Goal: Use online tool/utility: Use online tool/utility

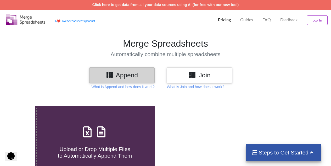
click at [102, 138] on span at bounding box center [95, 132] width 28 height 12
click at [22, 106] on input "Upload or Drop Multiple Files to Automatically Append Them" at bounding box center [22, 106] width 0 height 0
type input "C:\fakepath\[PERSON_NAME] (Nilai Raport) EKOWISATA.xlsx"
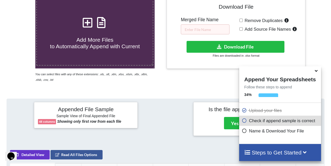
scroll to position [111, 0]
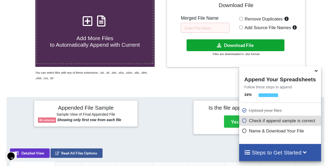
click at [236, 48] on button "Download File" at bounding box center [236, 45] width 98 height 12
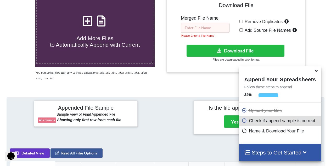
click at [200, 31] on input "text" at bounding box center [205, 28] width 49 height 10
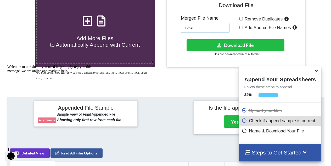
type input "Excel"
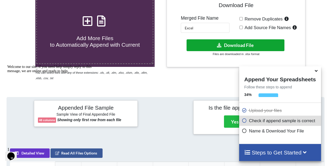
click at [222, 48] on button "Download File" at bounding box center [236, 45] width 98 height 12
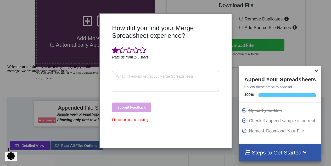
click at [117, 53] on span at bounding box center [115, 50] width 7 height 7
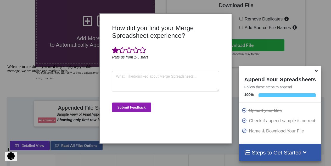
click at [126, 106] on button "Submit Feedback" at bounding box center [131, 106] width 39 height 9
